Goal: Information Seeking & Learning: Find specific fact

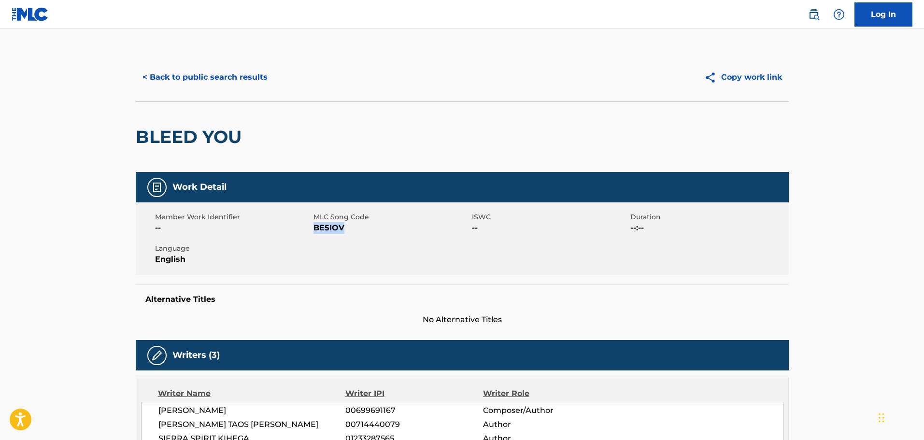
click at [240, 75] on button "< Back to public search results" at bounding box center [205, 77] width 139 height 24
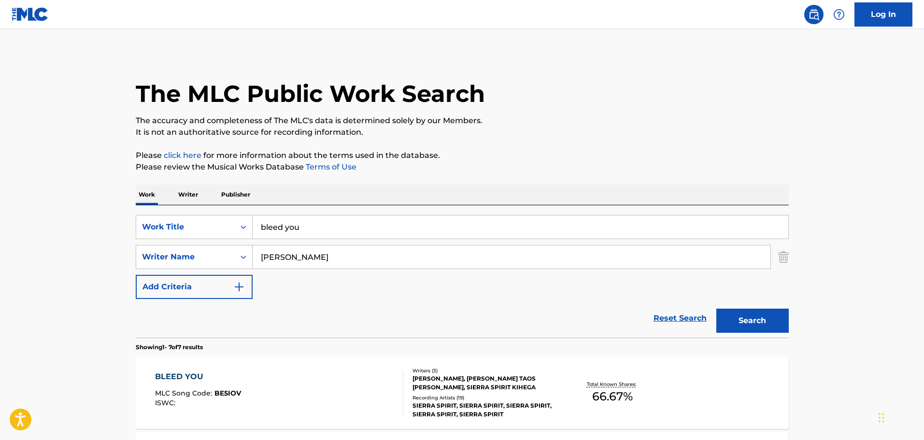
drag, startPoint x: 307, startPoint y: 228, endPoint x: 253, endPoint y: 214, distance: 56.0
click at [253, 214] on div "SearchWithCriteria77f79572-0eb2-42ff-933b-f1f244dfac7f Work Title bleed you Sea…" at bounding box center [462, 271] width 653 height 132
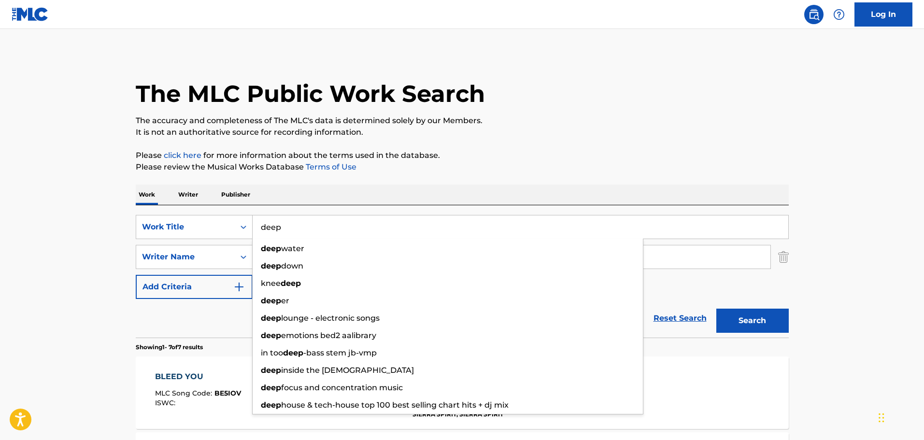
type input "deep"
click at [716, 309] on button "Search" at bounding box center [752, 321] width 72 height 24
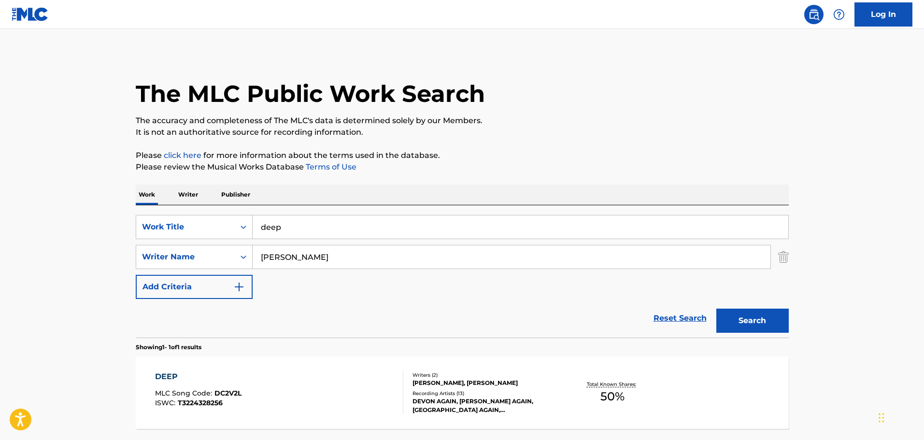
click at [453, 387] on div "[PERSON_NAME], [PERSON_NAME]" at bounding box center [485, 383] width 146 height 9
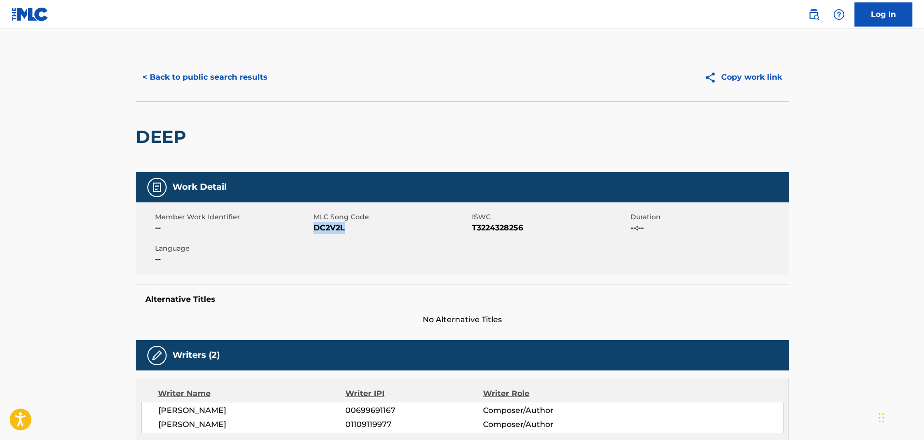
drag, startPoint x: 350, startPoint y: 234, endPoint x: 315, endPoint y: 236, distance: 34.9
click at [315, 236] on div "Member Work Identifier -- MLC Song Code DC2V2L ISWC T3224328256 Duration --:-- …" at bounding box center [462, 238] width 653 height 72
copy span "DC2V2L"
click at [232, 70] on button "< Back to public search results" at bounding box center [205, 77] width 139 height 24
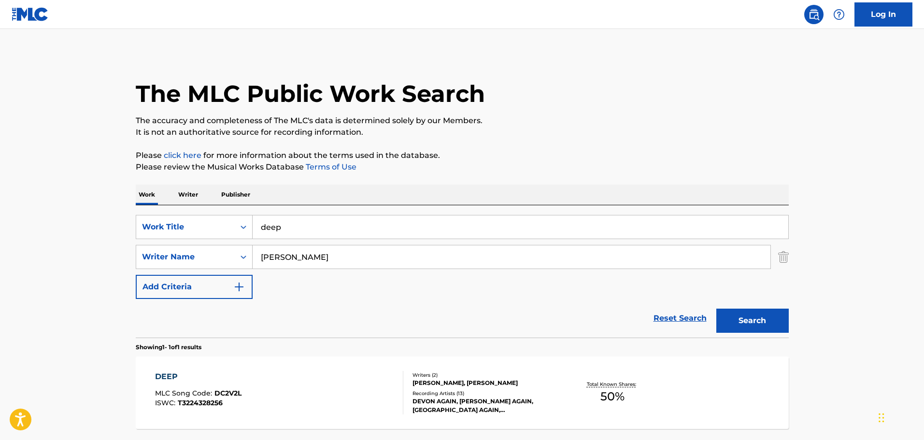
click at [455, 385] on div "[PERSON_NAME], [PERSON_NAME]" at bounding box center [485, 383] width 146 height 9
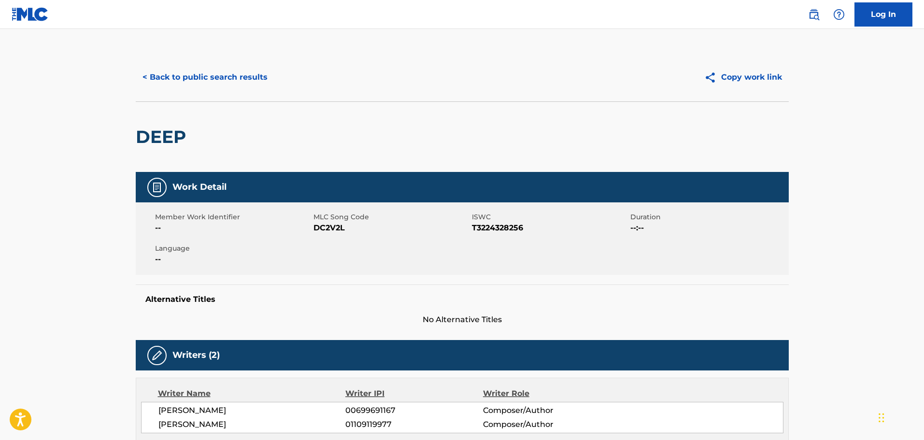
click at [230, 79] on button "< Back to public search results" at bounding box center [205, 77] width 139 height 24
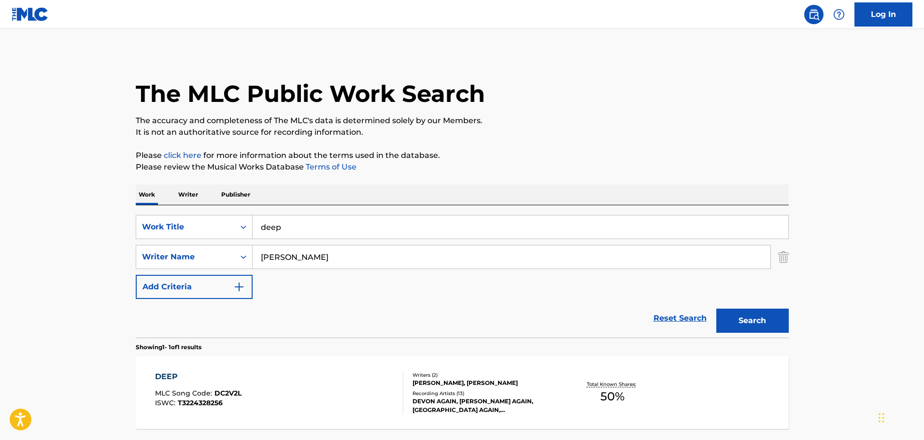
drag, startPoint x: 304, startPoint y: 229, endPoint x: 254, endPoint y: 229, distance: 50.2
click at [254, 229] on input "deep" at bounding box center [521, 226] width 536 height 23
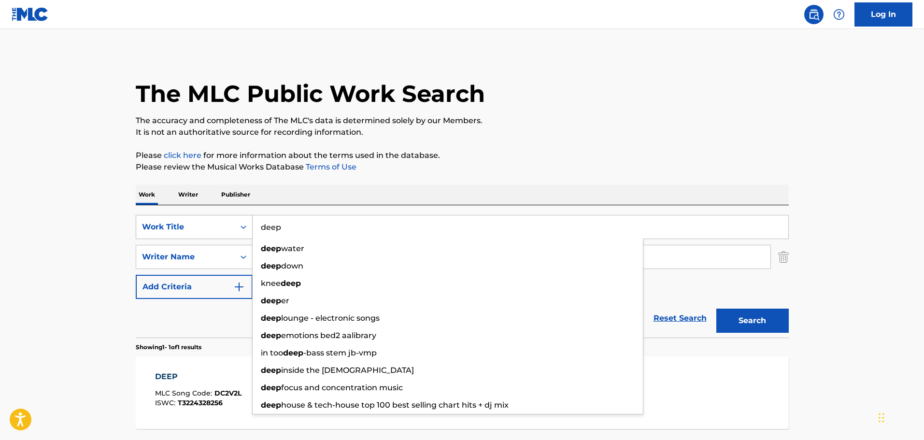
paste input "CJ8WRT"
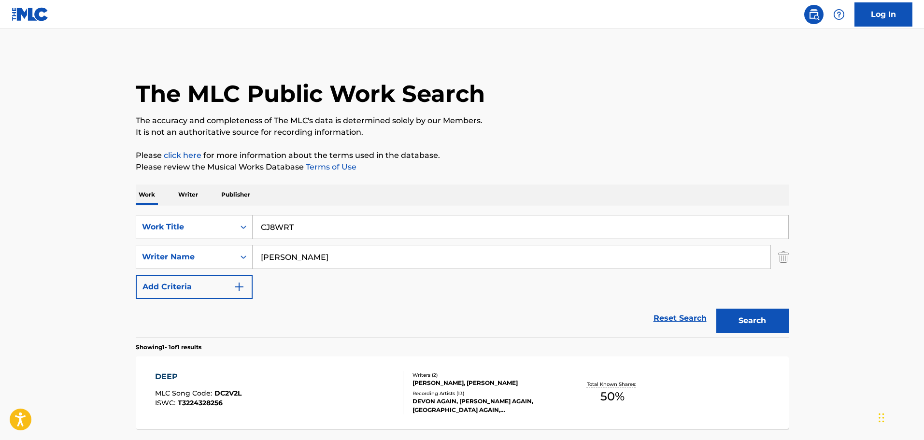
drag, startPoint x: 283, startPoint y: 218, endPoint x: 260, endPoint y: 217, distance: 22.7
click at [260, 217] on input "CJ8WRT" at bounding box center [521, 226] width 536 height 23
drag, startPoint x: 312, startPoint y: 223, endPoint x: 238, endPoint y: 236, distance: 75.4
click at [238, 236] on div "SearchWithCriteria77f79572-0eb2-42ff-933b-f1f244dfac7f Work Title CJ8WRT" at bounding box center [462, 227] width 653 height 24
paste input "herry Cola"
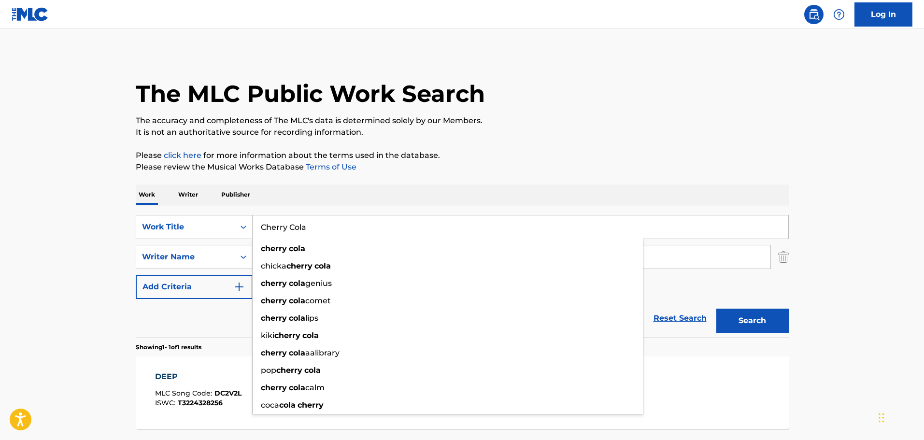
type input "Cherry Cola"
click at [739, 324] on button "Search" at bounding box center [752, 321] width 72 height 24
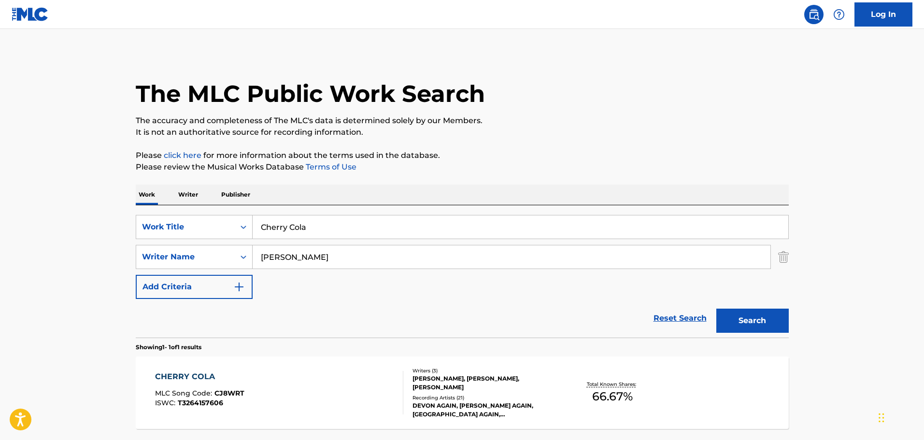
click at [454, 377] on div "[PERSON_NAME], [PERSON_NAME], [PERSON_NAME]" at bounding box center [485, 382] width 146 height 17
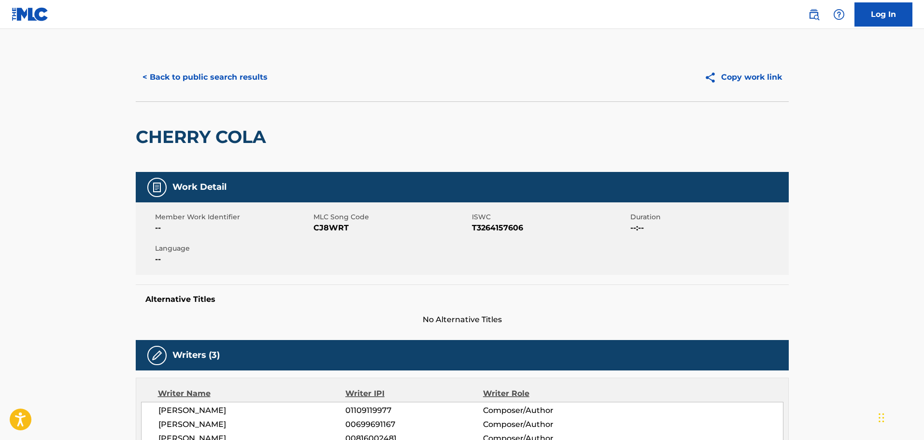
click at [210, 80] on button "< Back to public search results" at bounding box center [205, 77] width 139 height 24
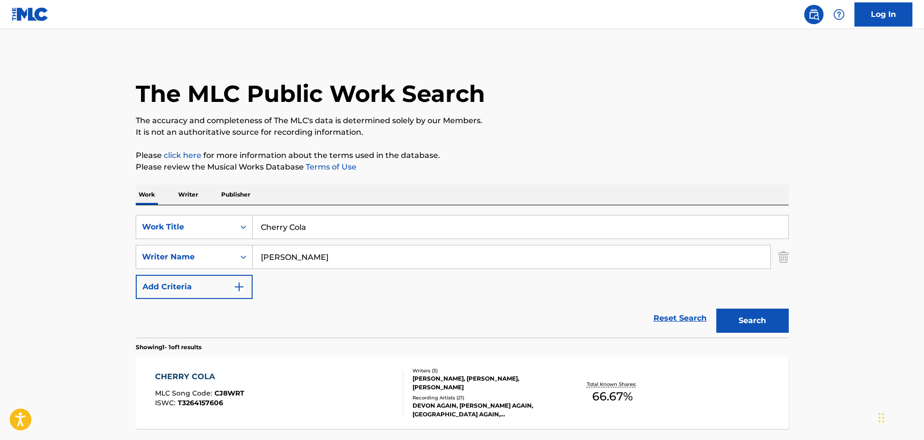
drag, startPoint x: 316, startPoint y: 232, endPoint x: 261, endPoint y: 223, distance: 56.3
click at [261, 223] on input "Cherry Cola" at bounding box center [521, 226] width 536 height 23
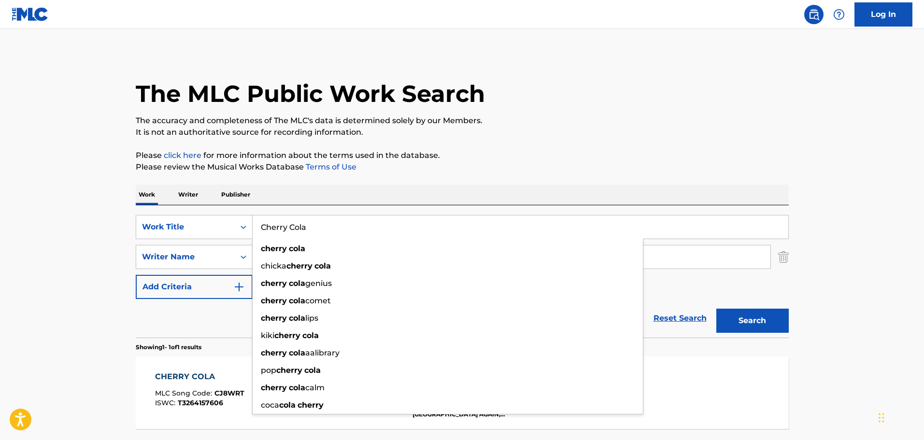
paste input "Never Goes Away"
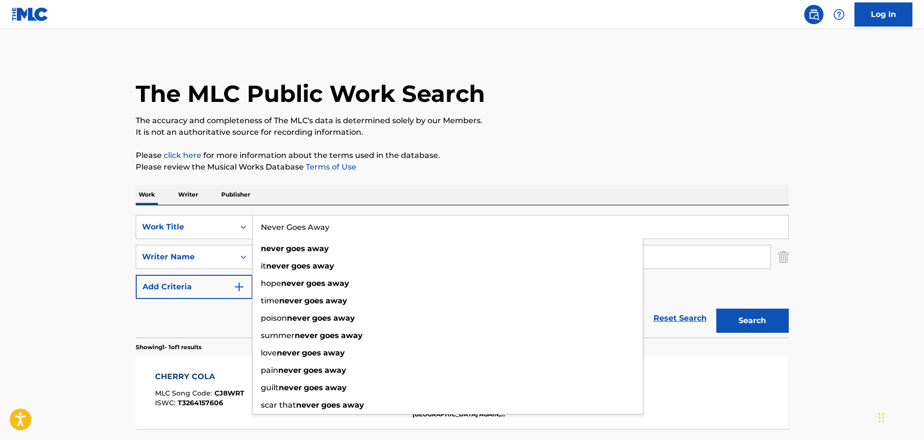
click at [286, 227] on input "Never Goes Away" at bounding box center [521, 226] width 536 height 23
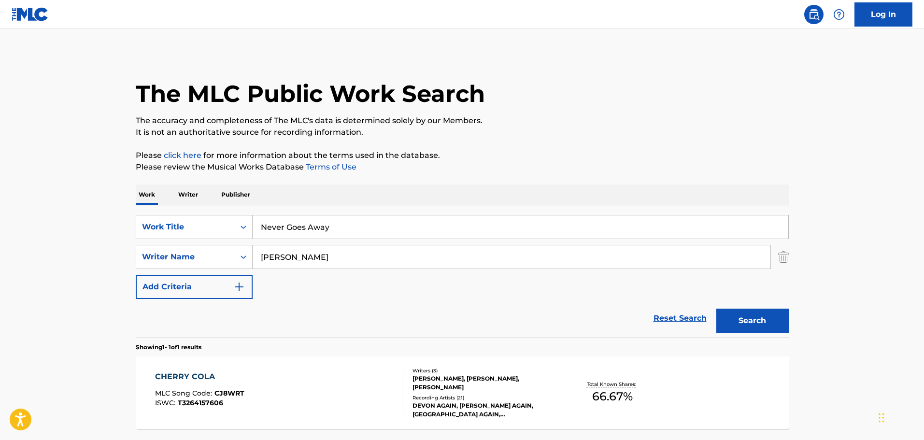
click at [747, 325] on button "Search" at bounding box center [752, 321] width 72 height 24
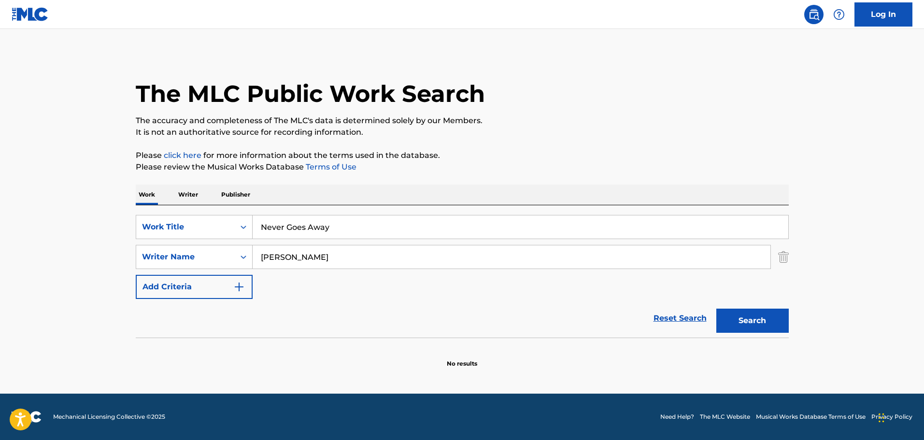
click at [749, 320] on button "Search" at bounding box center [752, 321] width 72 height 24
drag, startPoint x: 349, startPoint y: 235, endPoint x: 208, endPoint y: 235, distance: 141.0
click at [209, 235] on div "SearchWithCriteria77f79572-0eb2-42ff-933b-f1f244dfac7f Work Title Never Goes Aw…" at bounding box center [462, 227] width 653 height 24
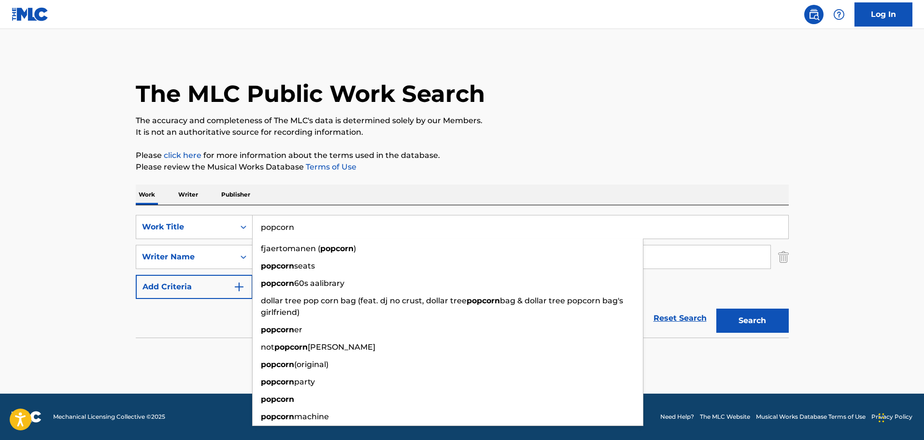
type input "popcorn"
click at [716, 309] on button "Search" at bounding box center [752, 321] width 72 height 24
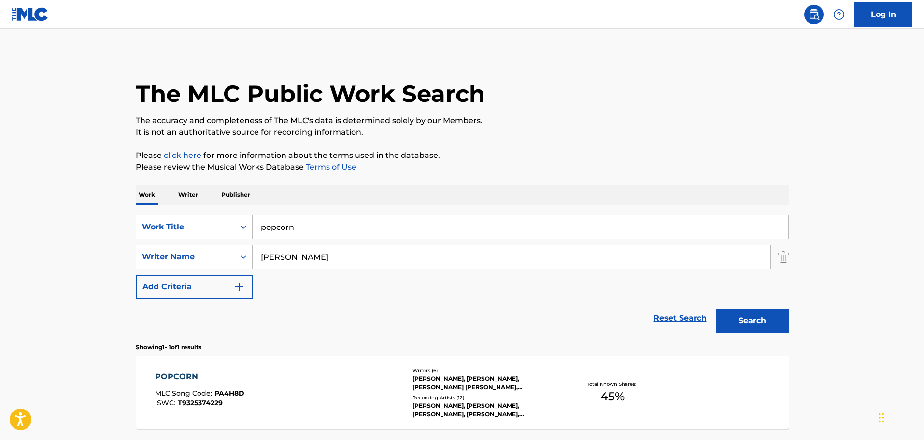
click at [452, 389] on div "[PERSON_NAME], [PERSON_NAME], [PERSON_NAME] [PERSON_NAME], [PERSON_NAME], [PERS…" at bounding box center [485, 382] width 146 height 17
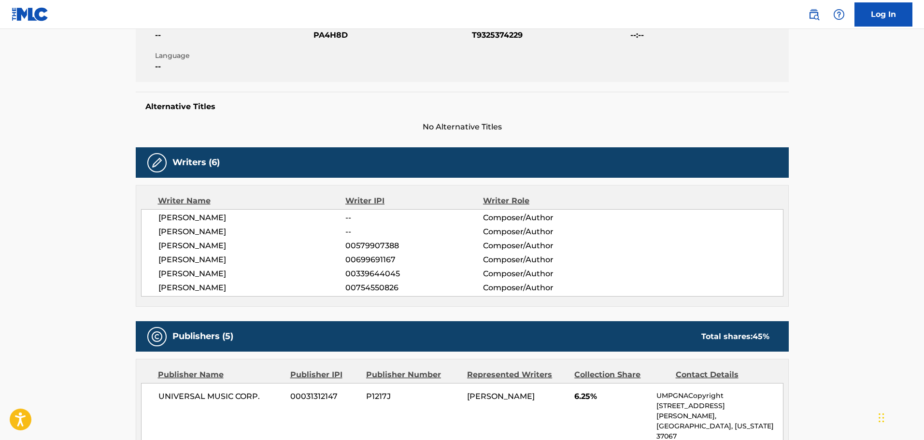
scroll to position [193, 0]
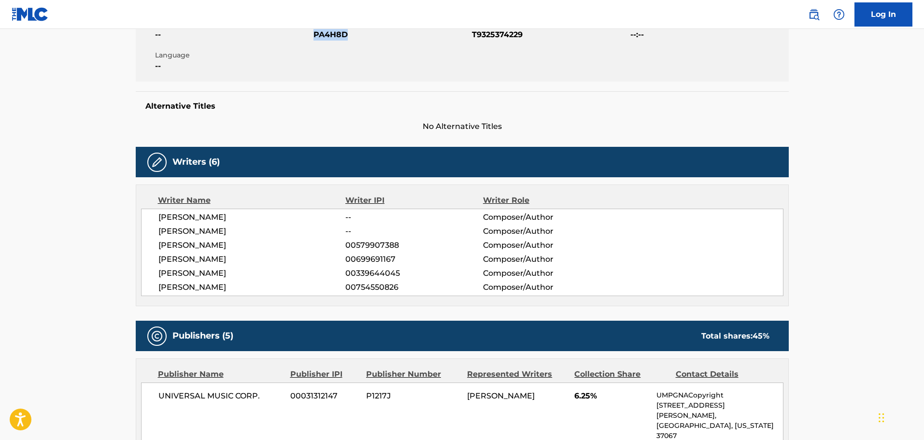
drag, startPoint x: 352, startPoint y: 38, endPoint x: 315, endPoint y: 38, distance: 37.2
click at [315, 38] on span "PA4H8D" at bounding box center [391, 35] width 156 height 12
copy span "PA4H8D"
